Goal: Check status

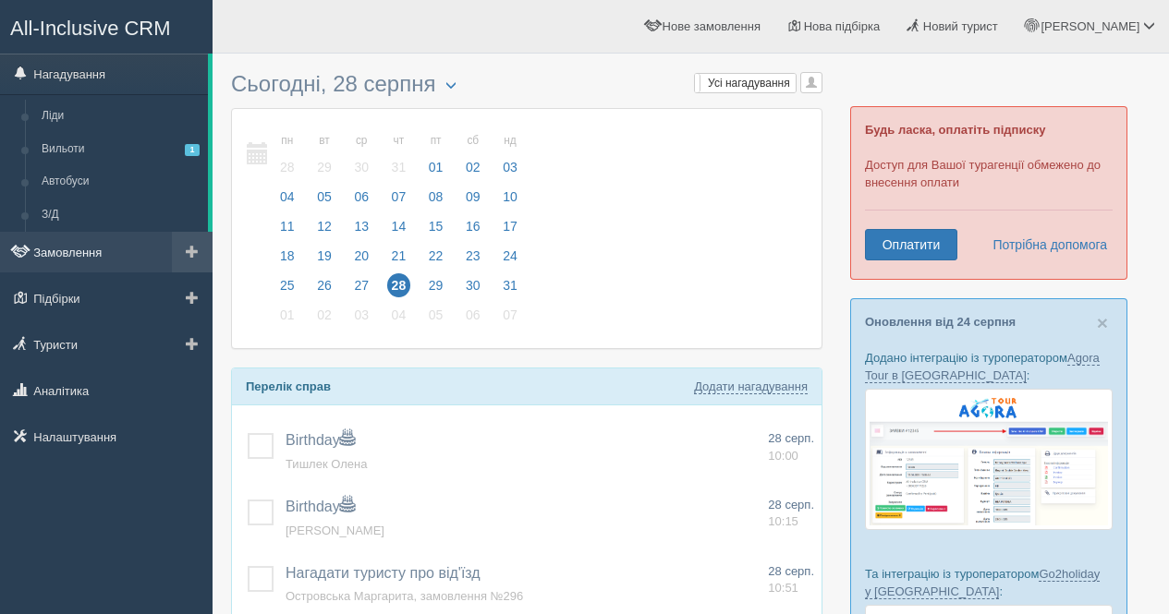
click at [86, 266] on link "Замовлення" at bounding box center [106, 252] width 212 height 41
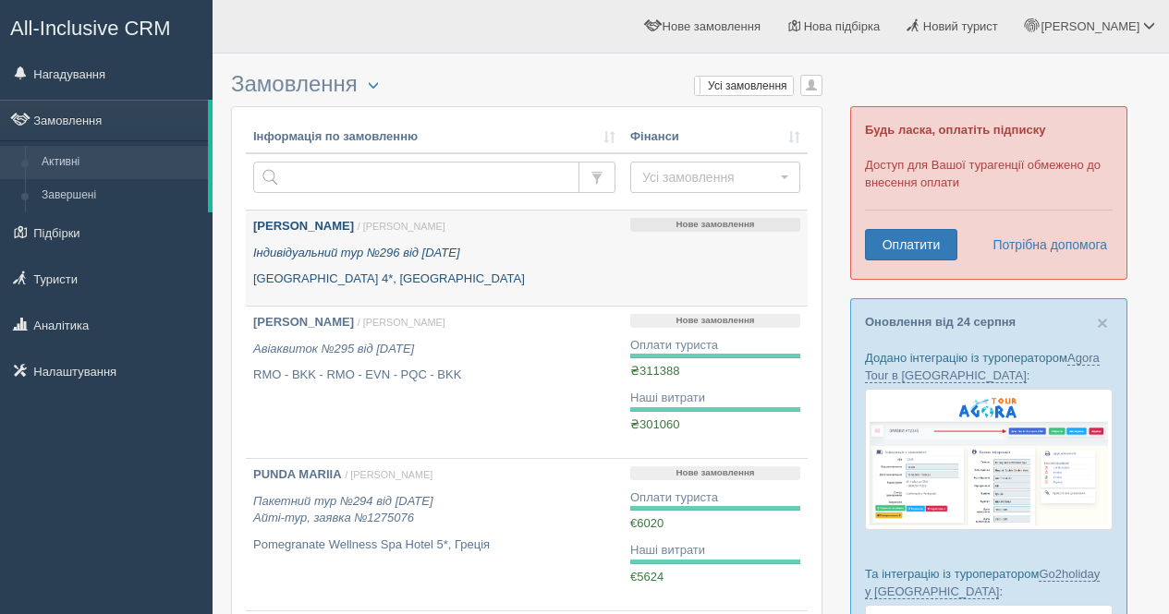
click at [311, 233] on b "[PERSON_NAME]" at bounding box center [303, 226] width 101 height 14
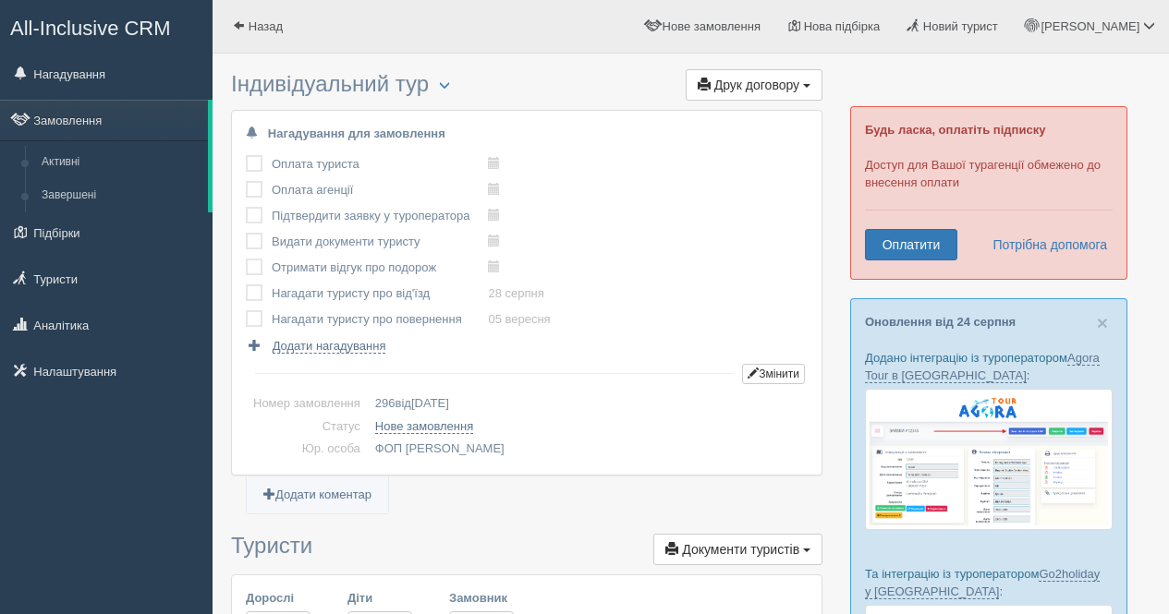
click at [1168, 108] on html "All-Inclusive CRM Нагадування Замовлення Активні" at bounding box center [584, 307] width 1169 height 614
